Goal: Find specific page/section: Find specific page/section

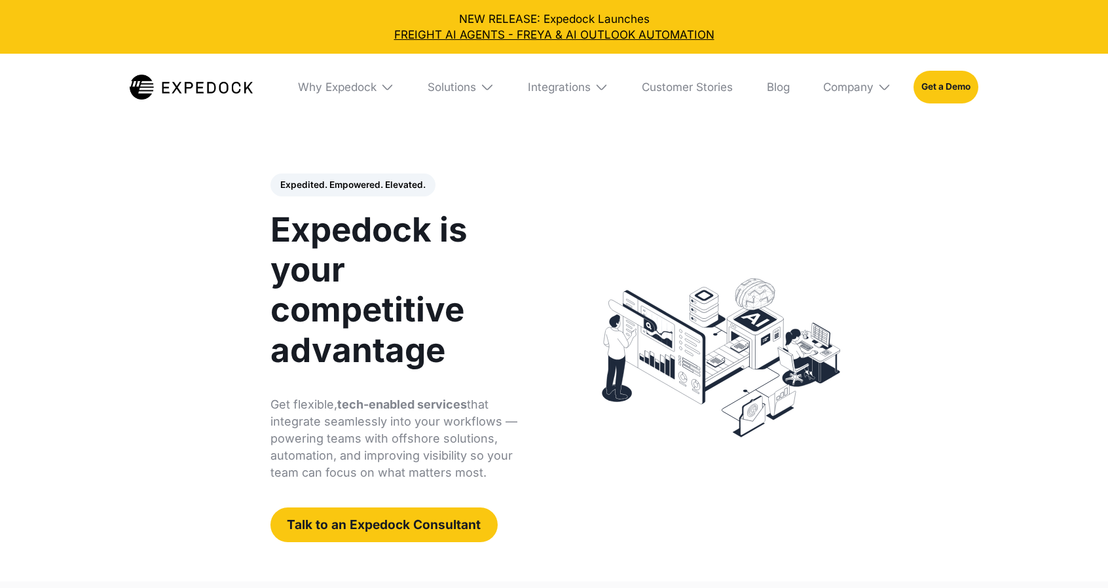
select select
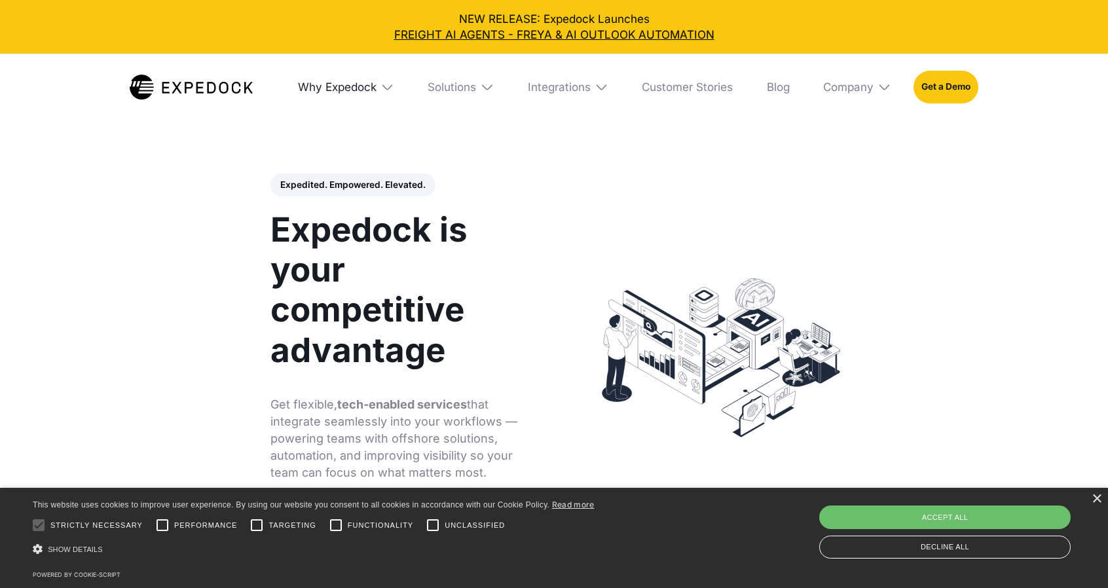
click at [314, 82] on div "Why Expedock" at bounding box center [337, 87] width 79 height 14
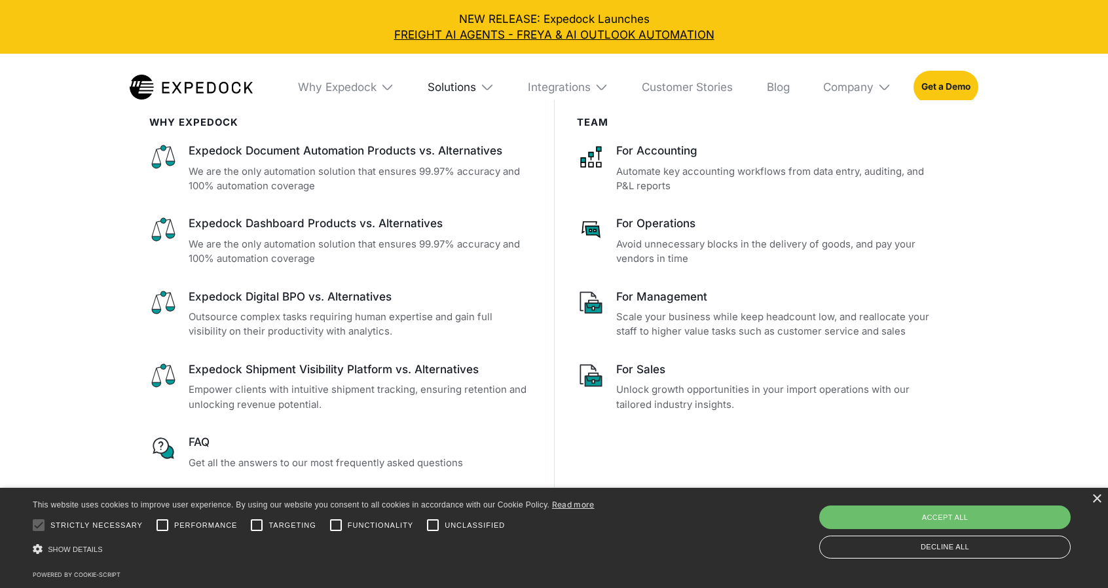
click at [442, 84] on div "Solutions" at bounding box center [451, 87] width 48 height 14
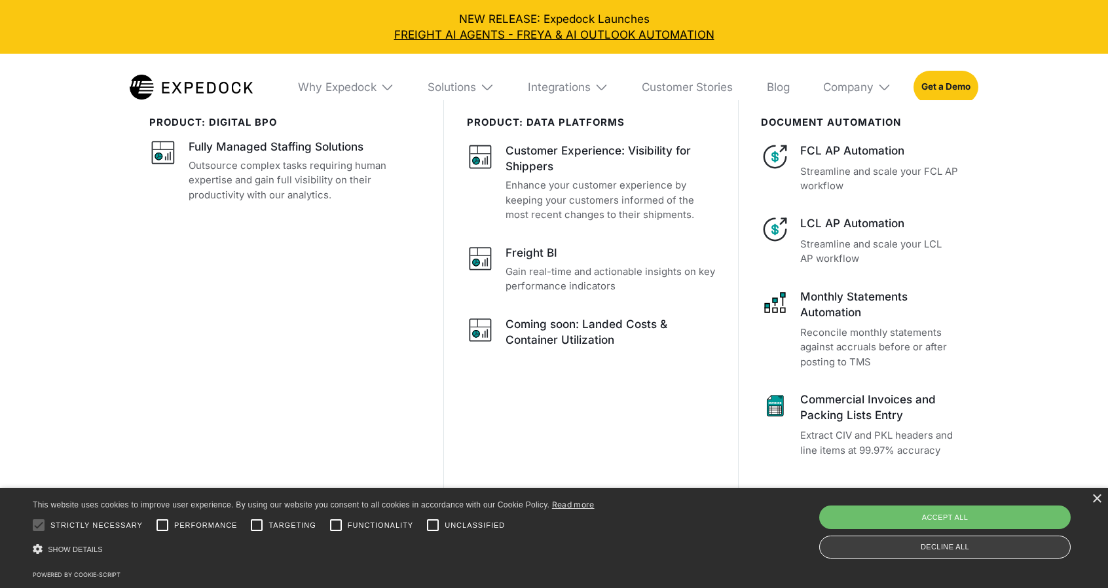
click at [962, 549] on div "Decline all" at bounding box center [944, 546] width 251 height 23
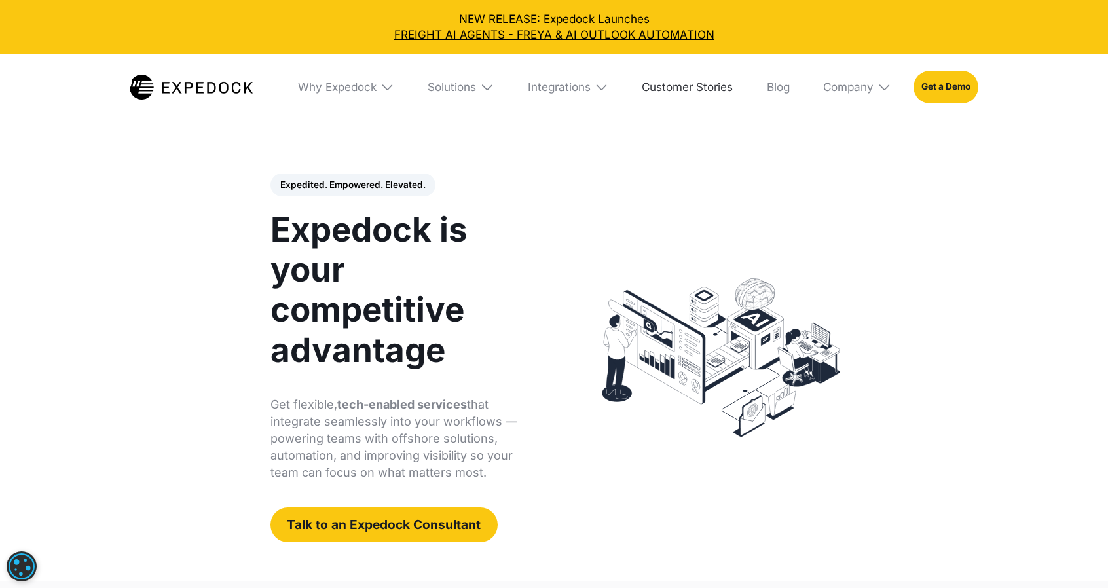
click at [704, 88] on link "Customer Stories" at bounding box center [686, 87] width 113 height 67
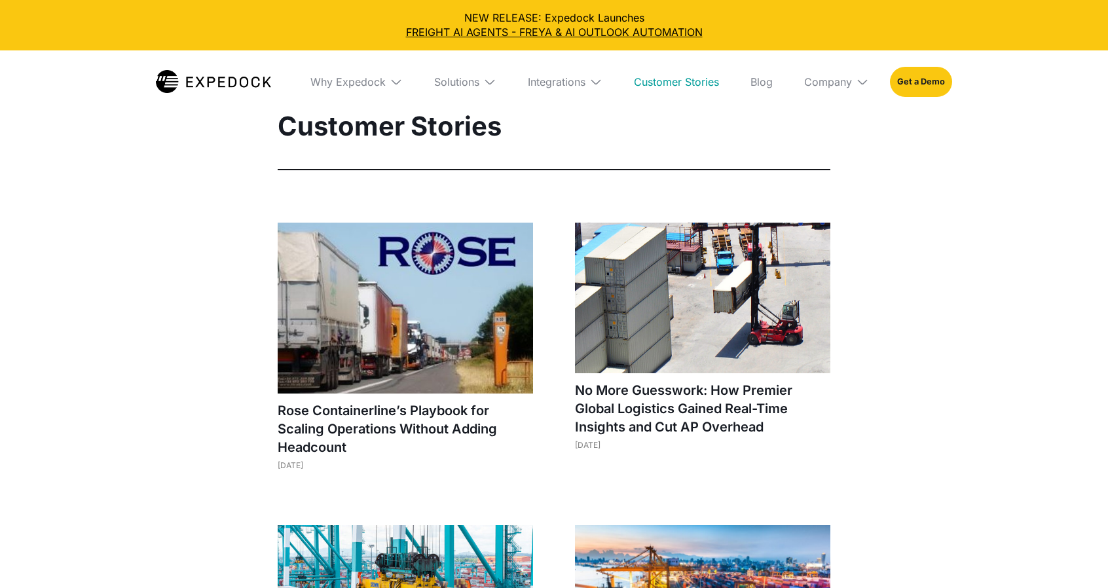
select select
click at [585, 78] on div "Integrations" at bounding box center [557, 81] width 58 height 13
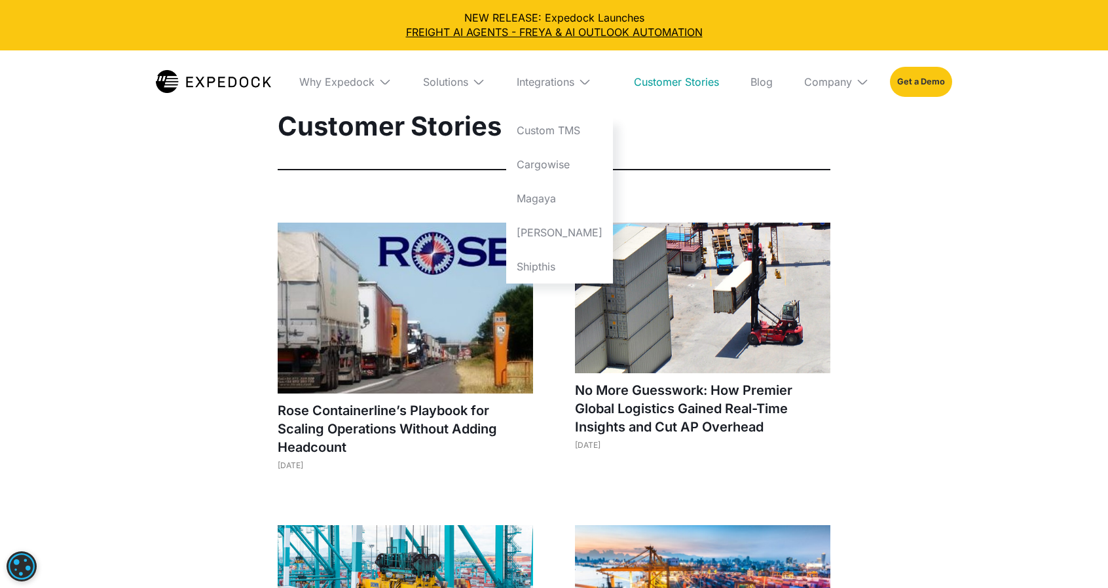
click at [936, 79] on link "Get a Demo" at bounding box center [921, 82] width 62 height 30
